Goal: Find specific page/section

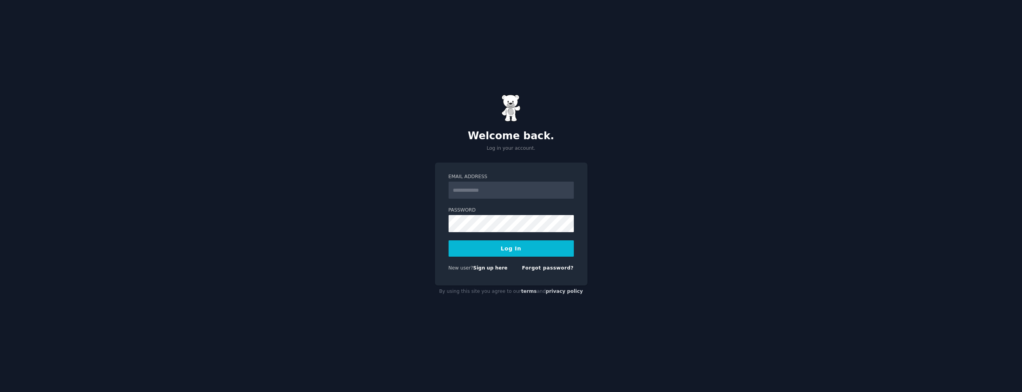
click at [489, 193] on input "Email Address" at bounding box center [510, 190] width 125 height 17
type input "**********"
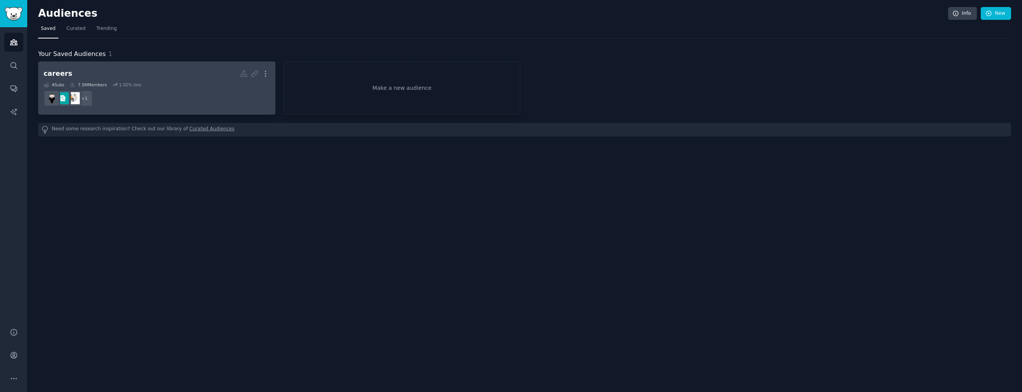
click at [138, 79] on h2 "careers More" at bounding box center [157, 74] width 226 height 14
